Goal: Check status: Check status

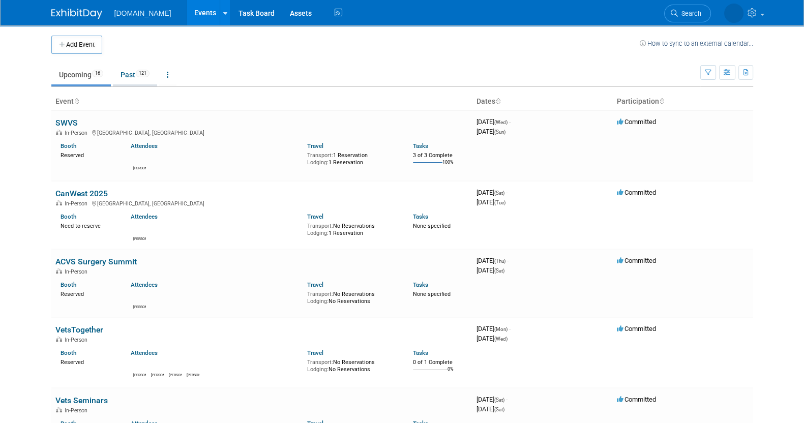
click at [137, 68] on link "Past 121" at bounding box center [135, 74] width 44 height 19
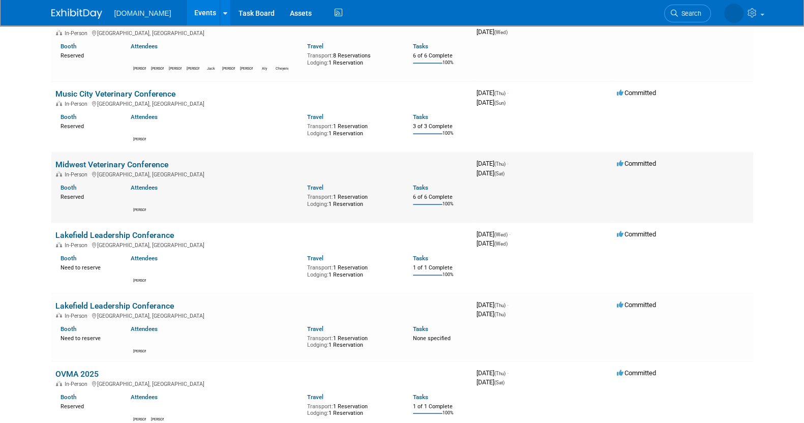
scroll to position [1399, 0]
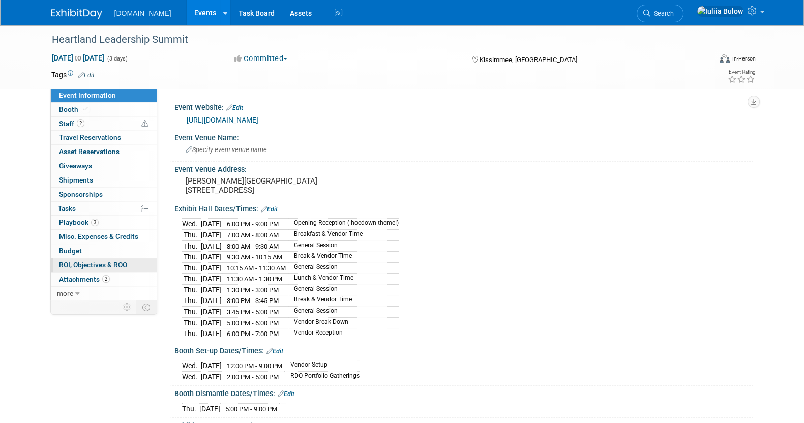
click at [112, 262] on span "ROI, Objectives & ROO 0" at bounding box center [93, 265] width 68 height 8
